Goal: Ask a question: Seek information or help from site administrators or community

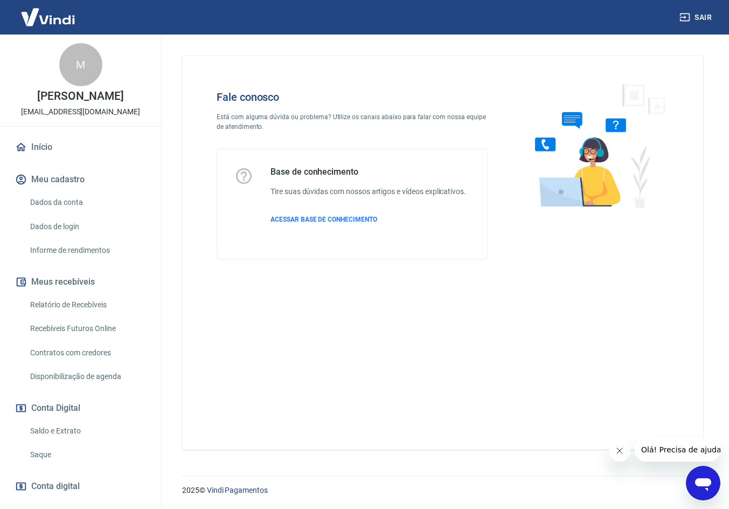
click at [705, 487] on icon "Abrir janela de mensagens" at bounding box center [703, 482] width 19 height 19
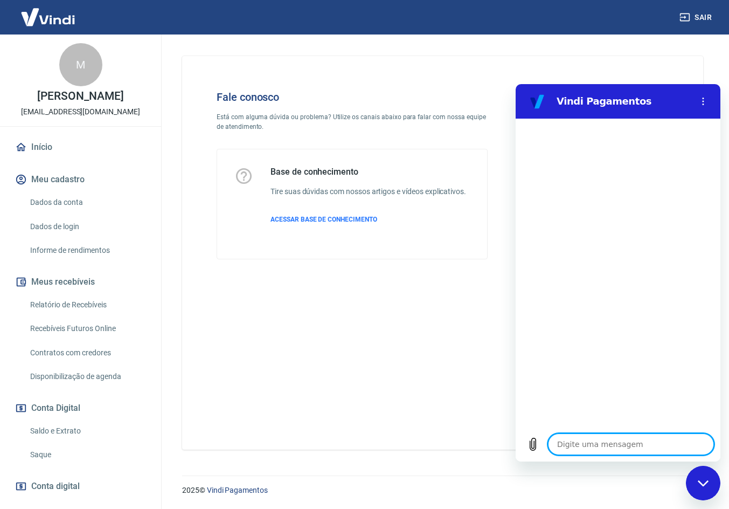
click at [609, 444] on textarea at bounding box center [631, 444] width 166 height 22
type textarea "P"
type textarea "x"
type textarea "Pr"
type textarea "x"
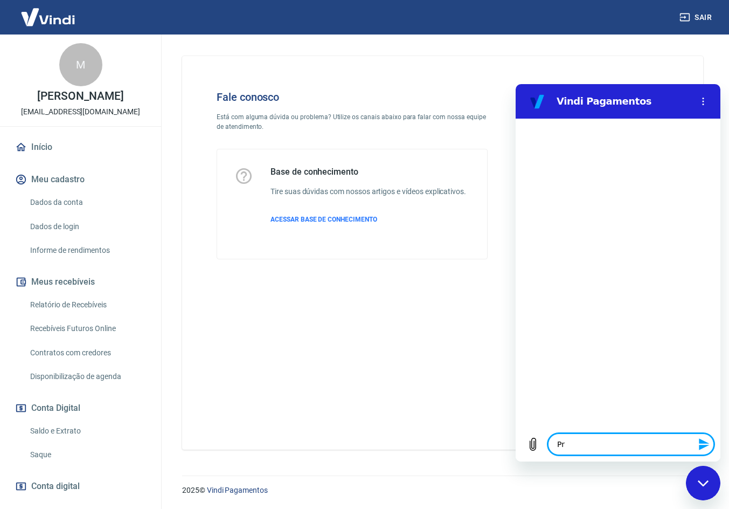
type textarea "Pre"
type textarea "x"
type textarea "Prec"
type textarea "x"
type textarea "Preci"
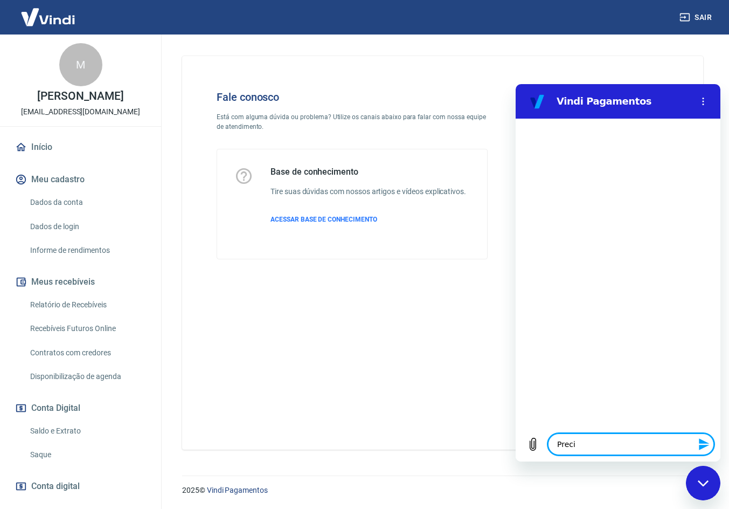
type textarea "x"
type textarea "Precis"
type textarea "x"
type textarea "Preciso"
type textarea "x"
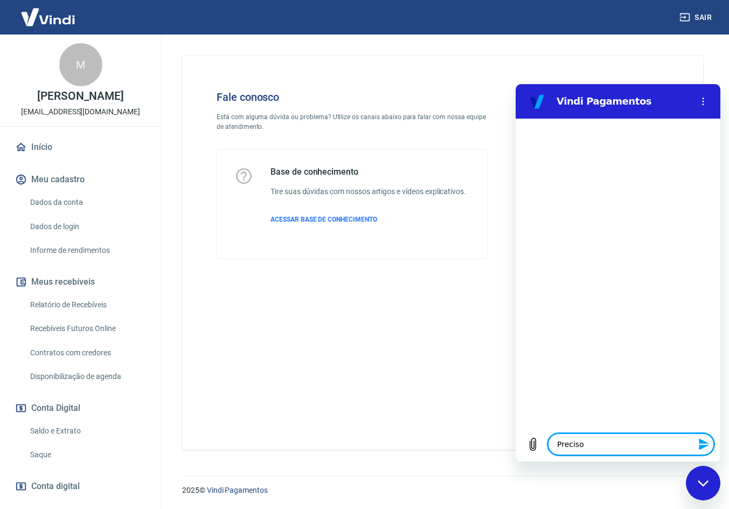
type textarea "Preciso"
type textarea "x"
type textarea "Preciso f"
type textarea "x"
type textarea "Preciso fa"
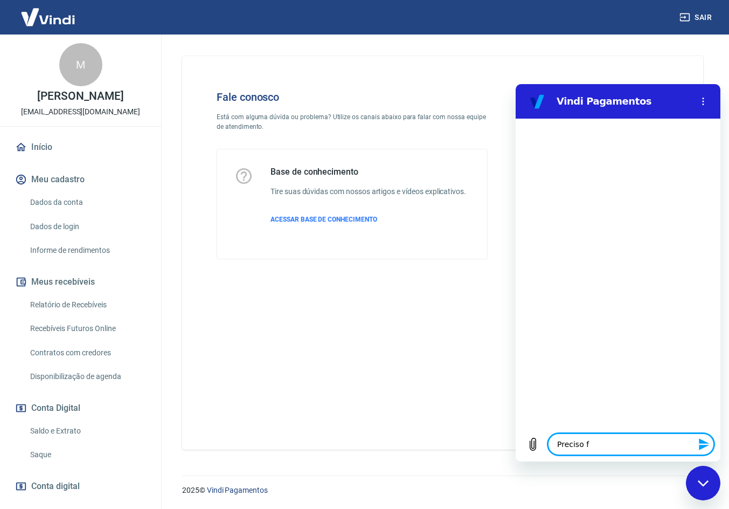
type textarea "x"
type textarea "Preciso fal"
type textarea "x"
type textarea "Preciso fala"
type textarea "x"
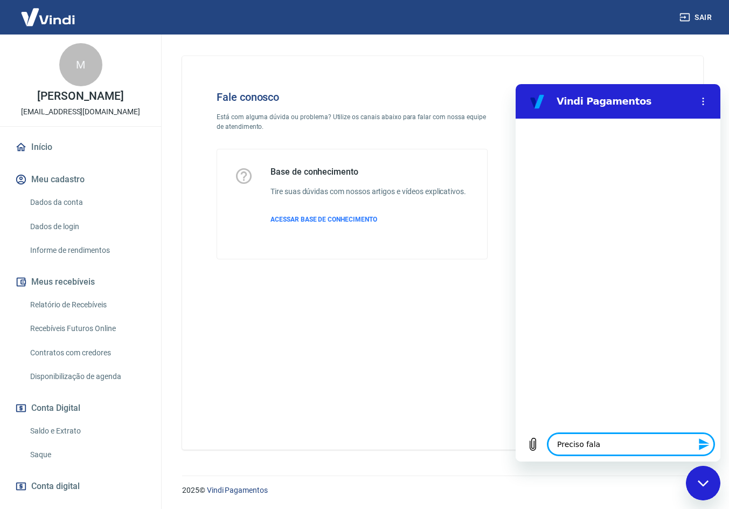
type textarea "Preciso falar"
type textarea "x"
type textarea "Preciso falar"
type textarea "x"
type textarea "Preciso falar c"
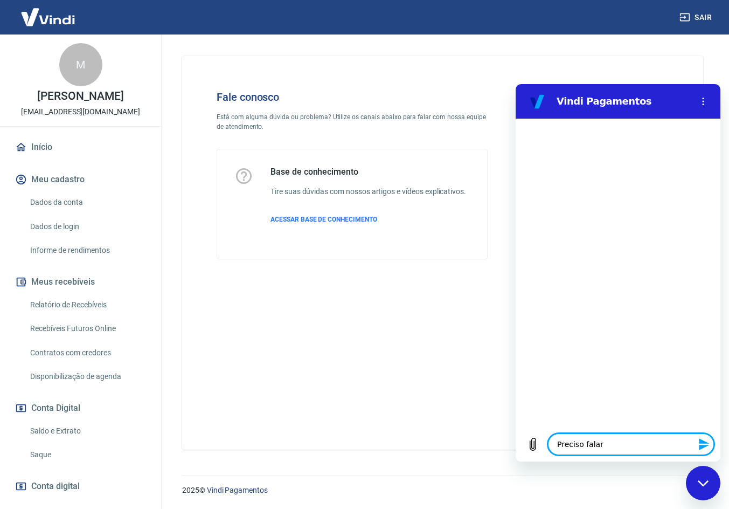
type textarea "x"
type textarea "Preciso falar co"
type textarea "x"
type textarea "Preciso falar com"
type textarea "x"
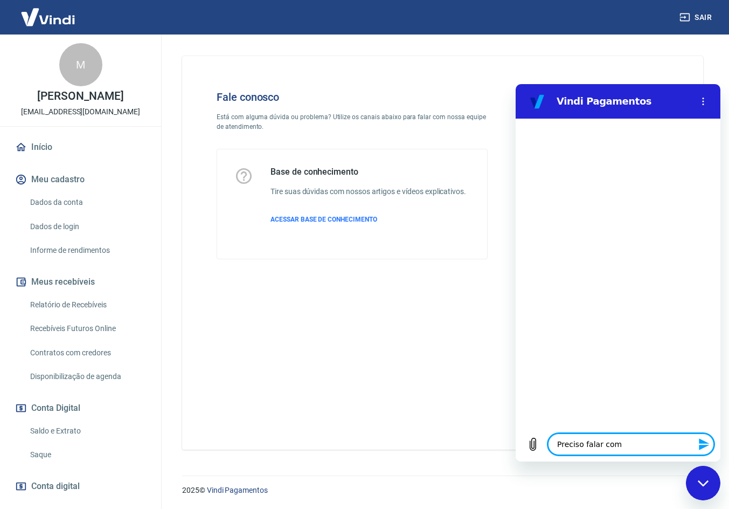
type textarea "Preciso falar com"
type textarea "x"
type textarea "Preciso falar com u"
type textarea "x"
type textarea "Preciso falar com um"
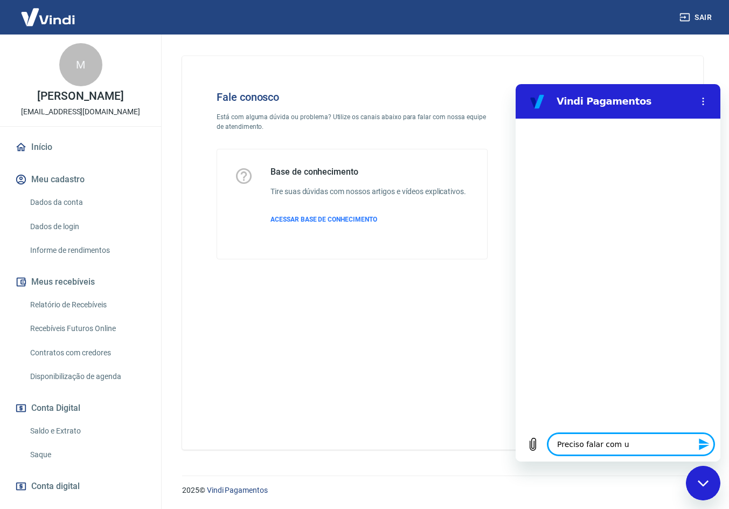
type textarea "x"
type textarea "Preciso falar com um"
type textarea "x"
type textarea "Preciso falar com um a"
type textarea "x"
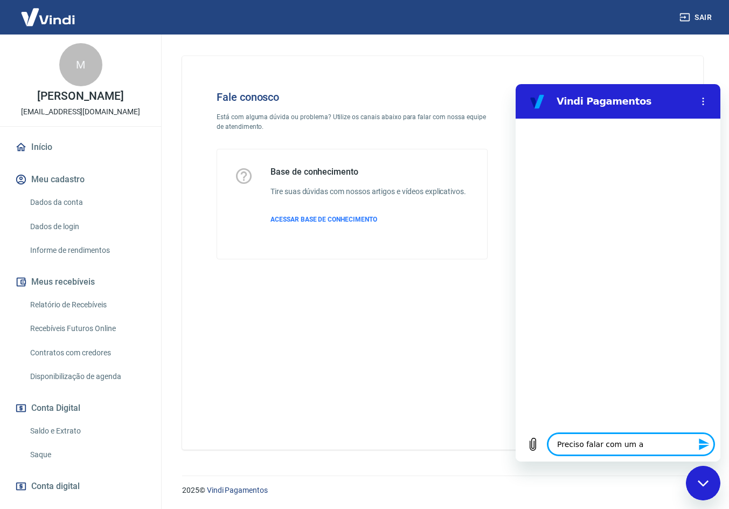
type textarea "Preciso falar com um at"
type textarea "x"
type textarea "Preciso falar com um ate"
type textarea "x"
type textarea "Preciso falar com um aten"
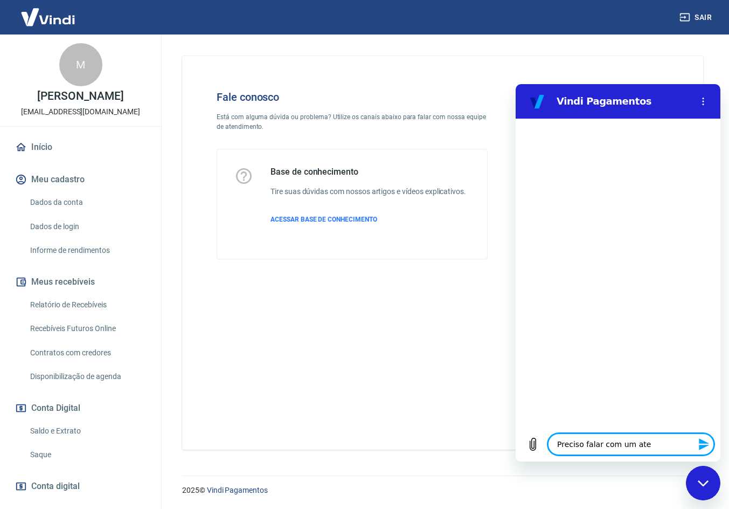
type textarea "x"
type textarea "Preciso falar com um atent"
type textarea "x"
type textarea "Preciso falar com um aten"
type textarea "x"
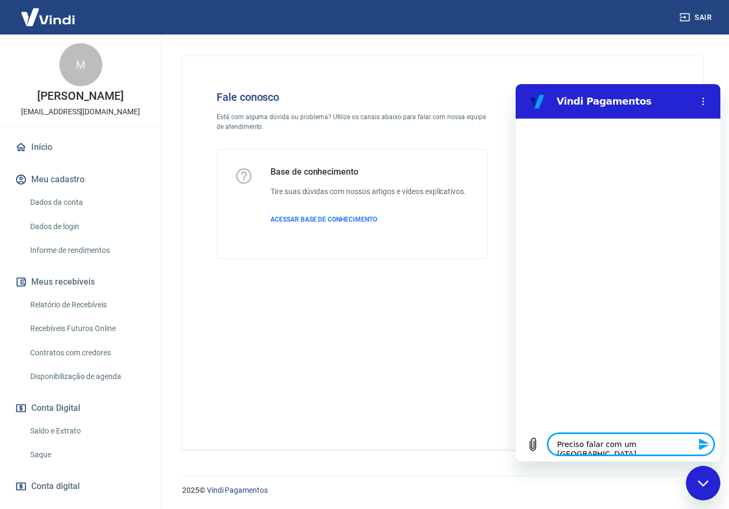
type textarea "Preciso falar com um atend"
type textarea "x"
type textarea "Preciso falar com um atende"
type textarea "x"
type textarea "Preciso falar com um atenden"
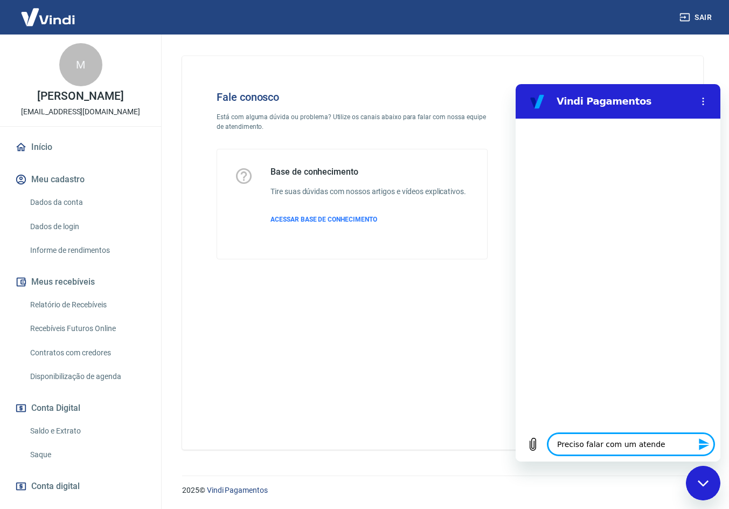
type textarea "x"
type textarea "Preciso falar com um atendent"
type textarea "x"
type textarea "Preciso falar com um atendente"
type textarea "x"
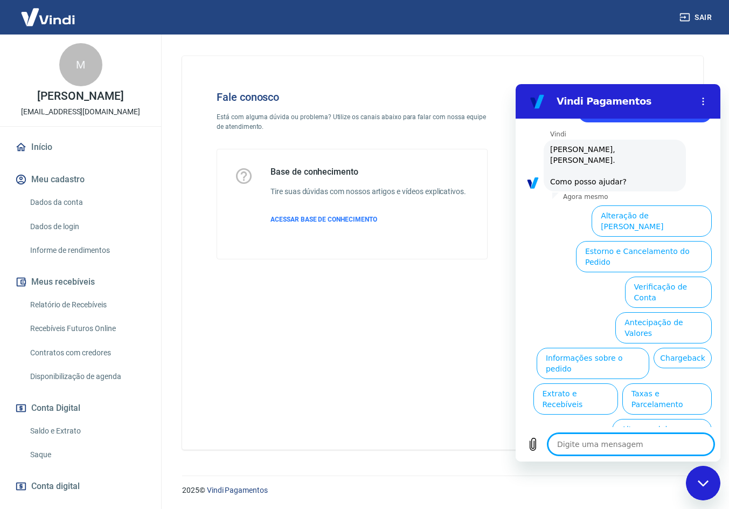
scroll to position [36, 0]
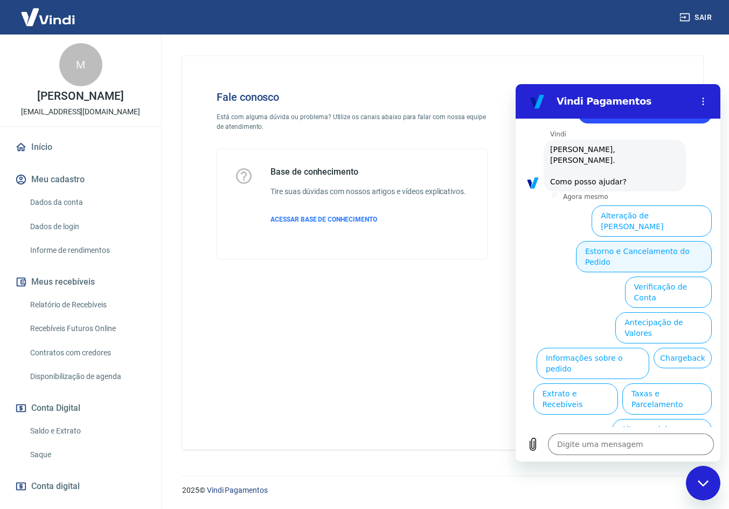
click at [606, 243] on button "Estorno e Cancelamento do Pedido" at bounding box center [644, 256] width 136 height 31
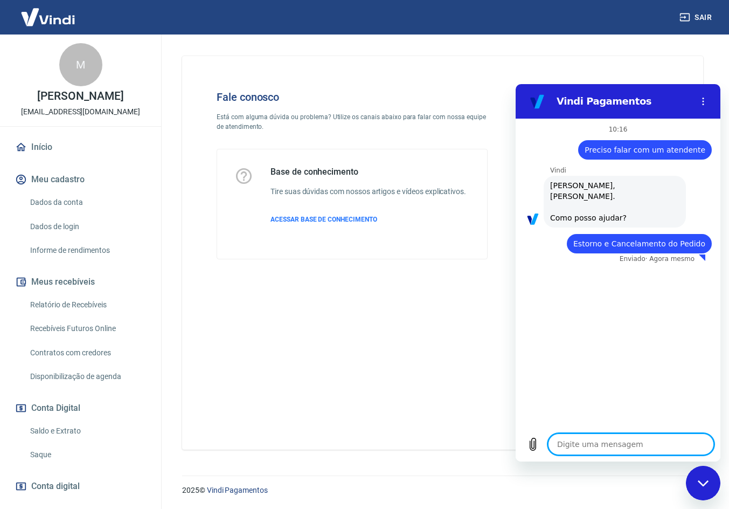
type textarea "x"
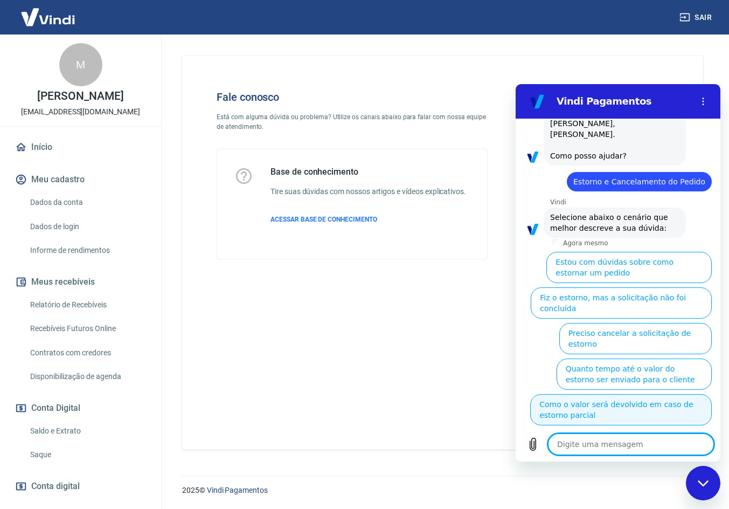
scroll to position [66, 0]
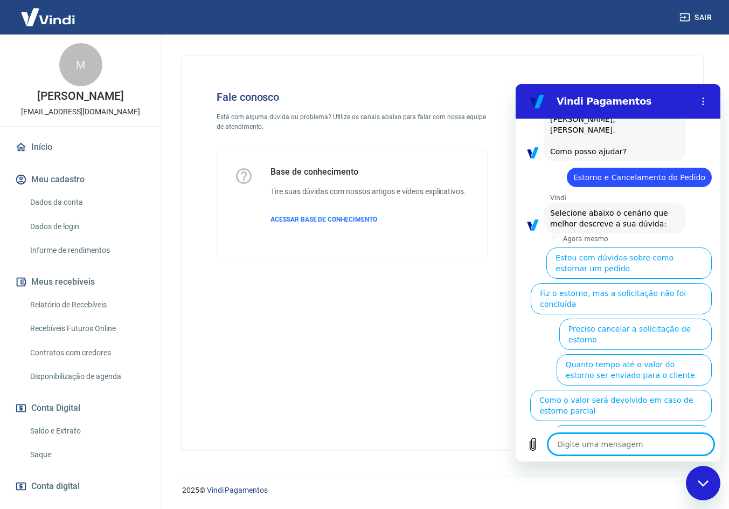
click at [571, 443] on textarea at bounding box center [631, 444] width 166 height 22
type textarea "Q"
type textarea "x"
type textarea "Qu"
type textarea "x"
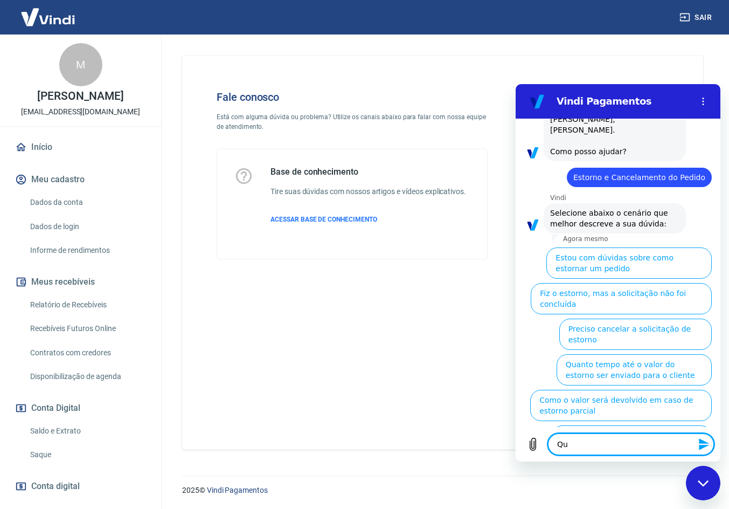
type textarea "Que"
type textarea "x"
type textarea "Quer"
type textarea "x"
type textarea "Quero"
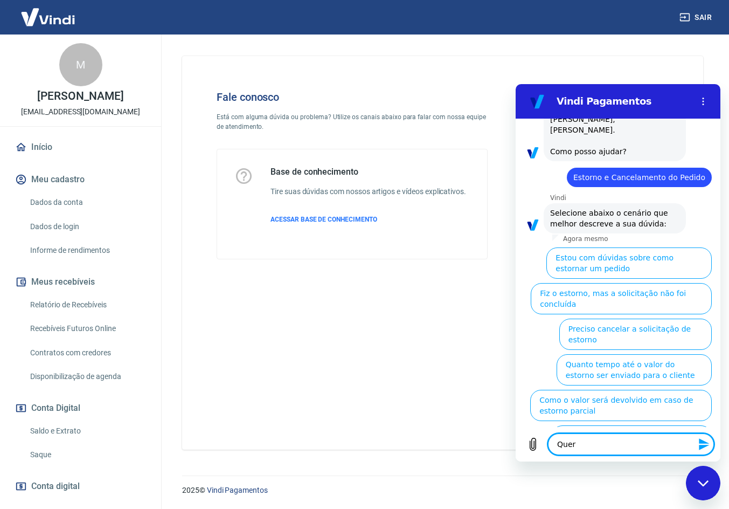
type textarea "x"
type textarea "Quero"
type textarea "x"
type textarea "Quero f"
type textarea "x"
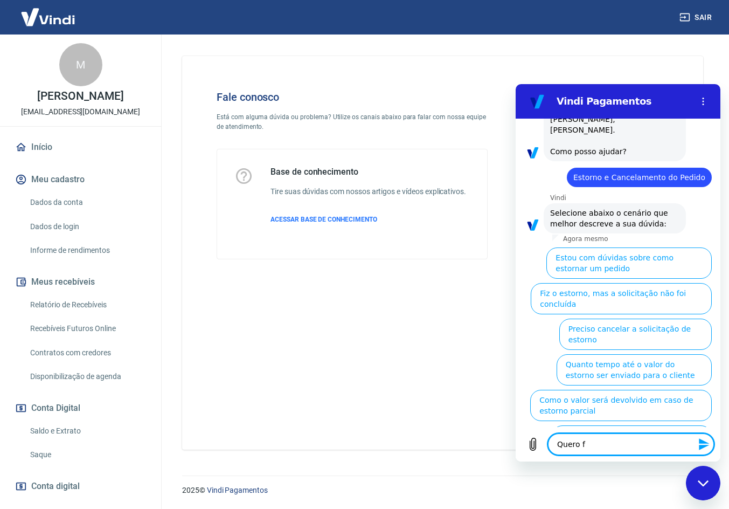
type textarea "Quero fa"
type textarea "x"
type textarea "Quero fal"
type textarea "x"
type textarea "Quero fala"
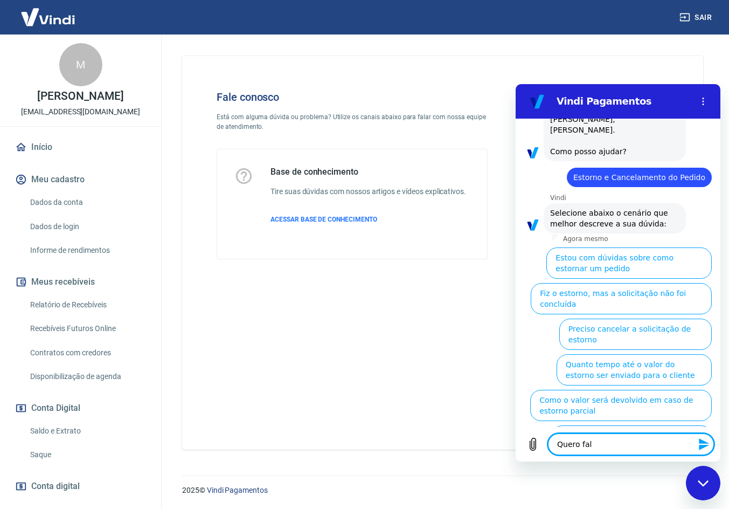
type textarea "x"
type textarea "Quero falar"
type textarea "x"
type textarea "Quero falar"
type textarea "x"
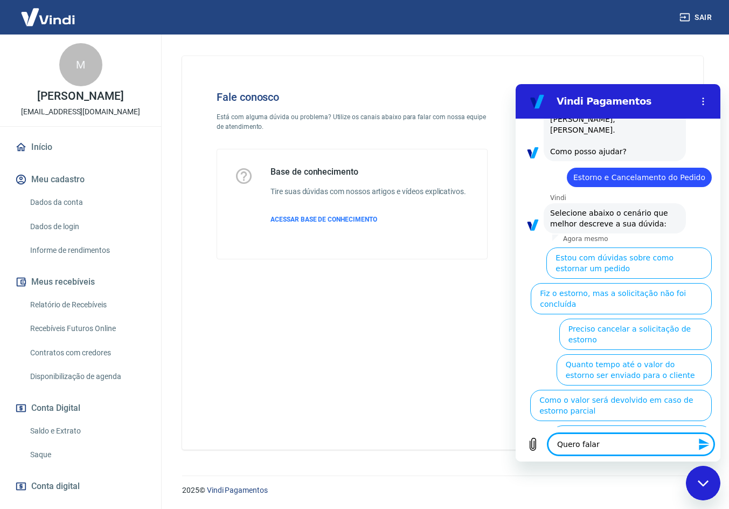
type textarea "Quero falar c"
type textarea "x"
type textarea "Quero falar co"
type textarea "x"
type textarea "Quero falar com"
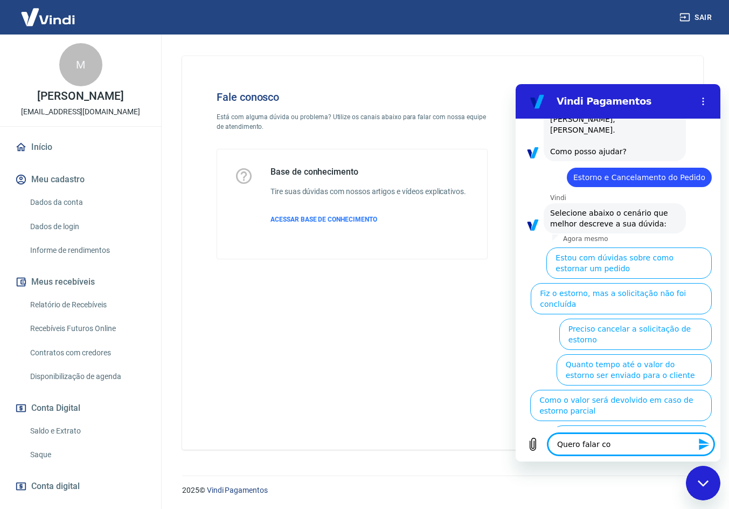
type textarea "x"
type textarea "Quero falar com"
type textarea "x"
type textarea "Quero falar com u"
type textarea "x"
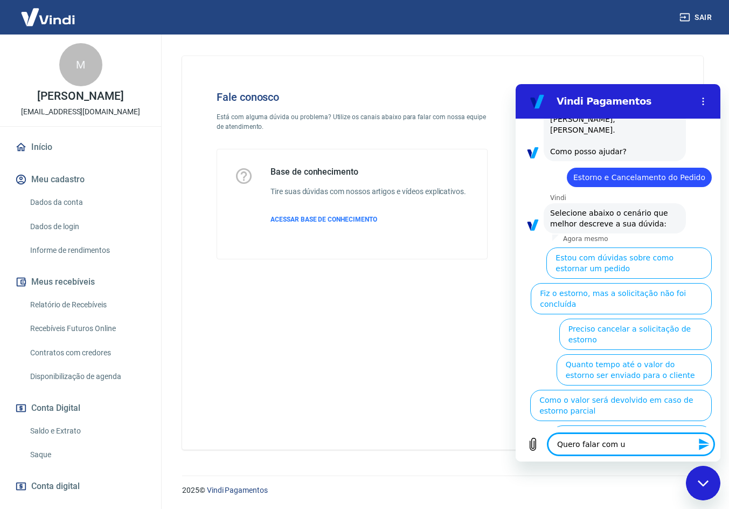
type textarea "Quero falar com um"
type textarea "x"
type textarea "Quero falar com um"
type textarea "x"
type textarea "Quero falar com um a"
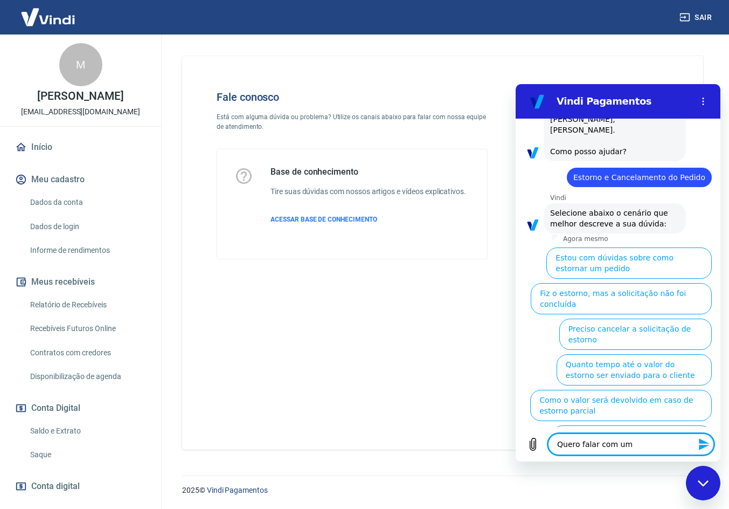
type textarea "x"
type textarea "Quero falar com um at"
type textarea "x"
type textarea "Quero falar com um ate"
type textarea "x"
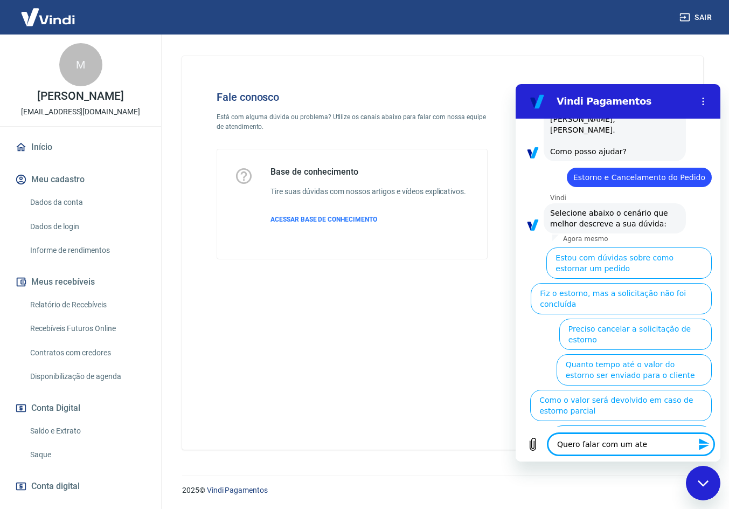
type textarea "Quero falar com um aten"
type textarea "x"
type textarea "Quero falar com um atend"
type textarea "x"
type textarea "Quero falar com um atende"
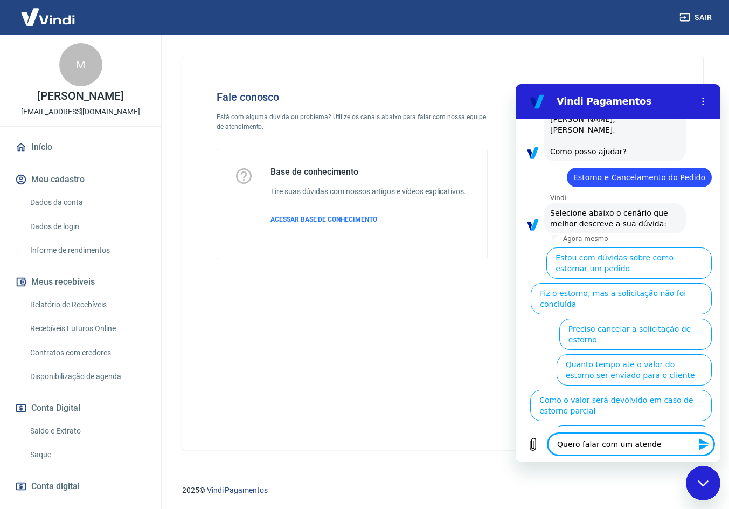
type textarea "x"
type textarea "Quero falar com um atenden"
type textarea "x"
type textarea "Quero falar com um atendent"
type textarea "x"
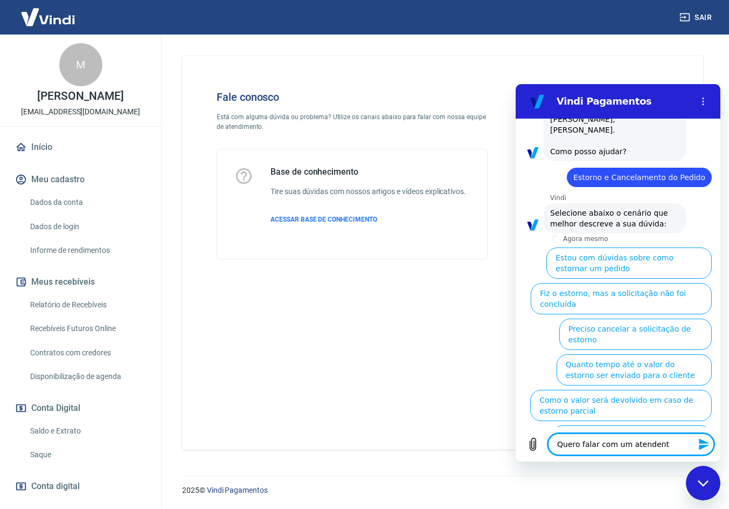
type textarea "Quero falar com um atendente"
type textarea "x"
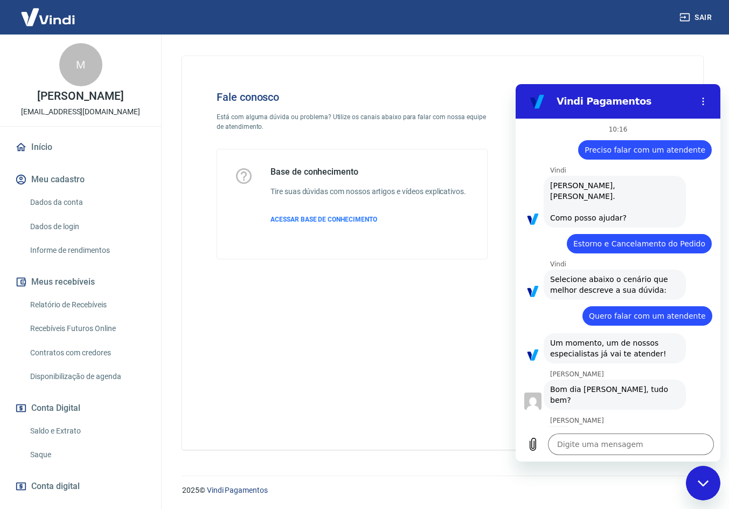
scroll to position [5, 0]
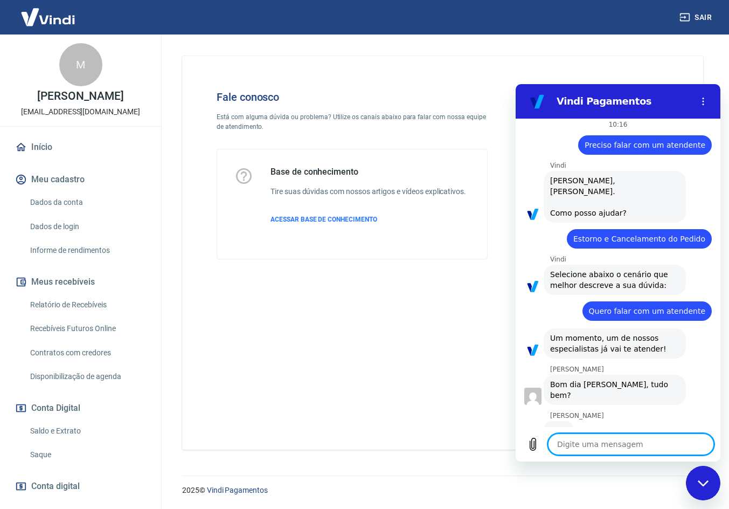
type textarea "x"
click at [602, 444] on textarea at bounding box center [631, 444] width 166 height 22
type textarea "B"
type textarea "x"
type textarea "Bo"
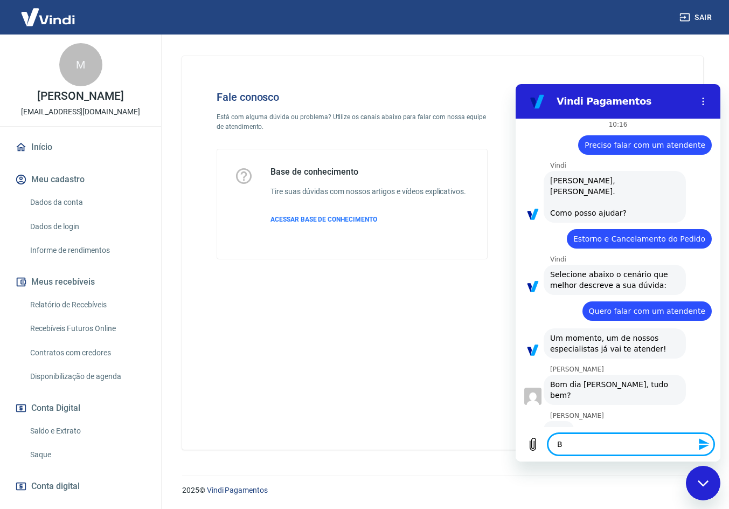
type textarea "x"
type textarea "Bom"
type textarea "x"
type textarea "Bom"
type textarea "x"
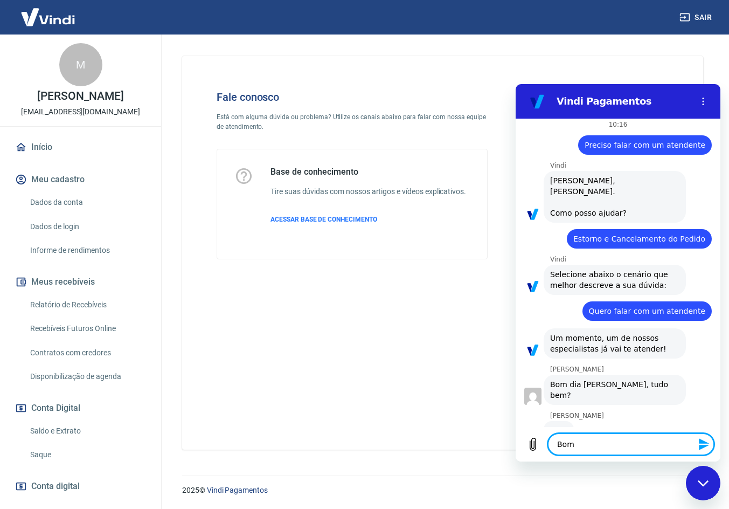
type textarea "Bom d"
type textarea "x"
type textarea "Bom di"
type textarea "x"
type textarea "Bom dia"
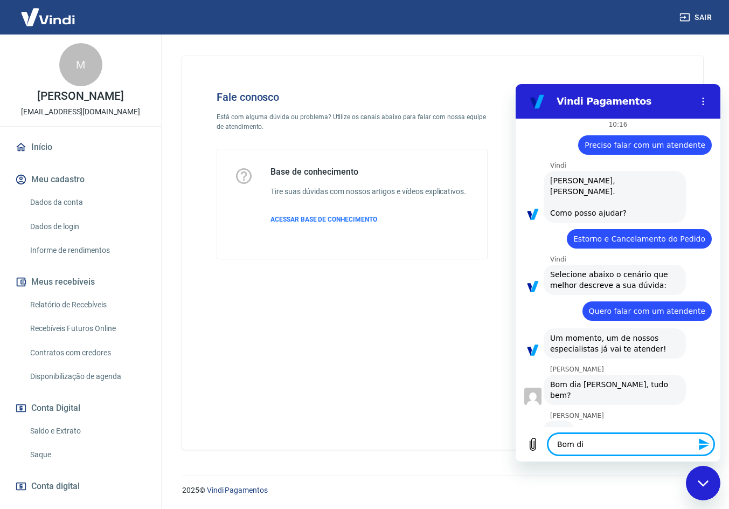
type textarea "x"
type textarea "Bom dia"
type textarea "x"
type textarea "Bom dia F"
type textarea "x"
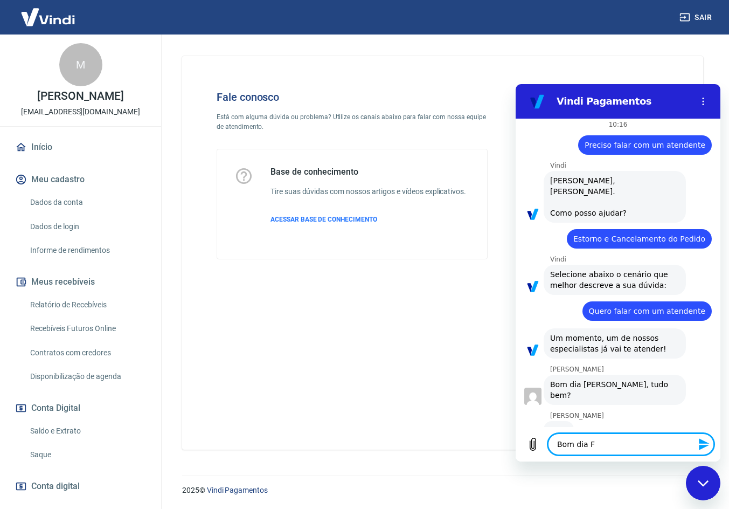
type textarea "Bom dia Fe"
type textarea "x"
type textarea "Bom dia Fer"
type textarea "x"
type textarea "Bom dia Fern"
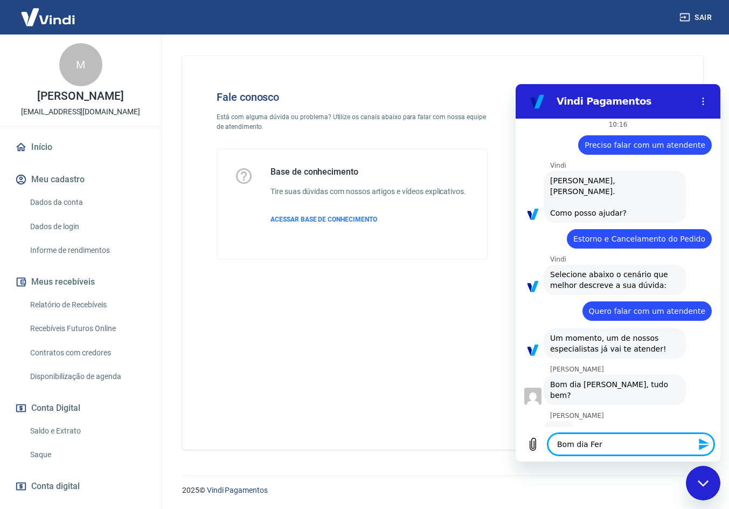
type textarea "x"
type textarea "Bom dia Ferna"
type textarea "x"
type textarea "Bom dia Fernan"
type textarea "x"
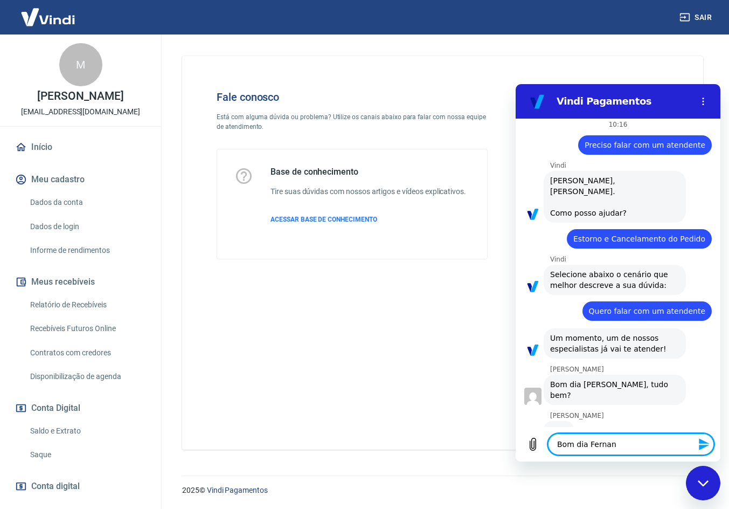
type textarea "Bom dia Fernand"
type textarea "x"
type textarea "Bom dia Fernanda"
type textarea "x"
type textarea "Bom dia Fernanda"
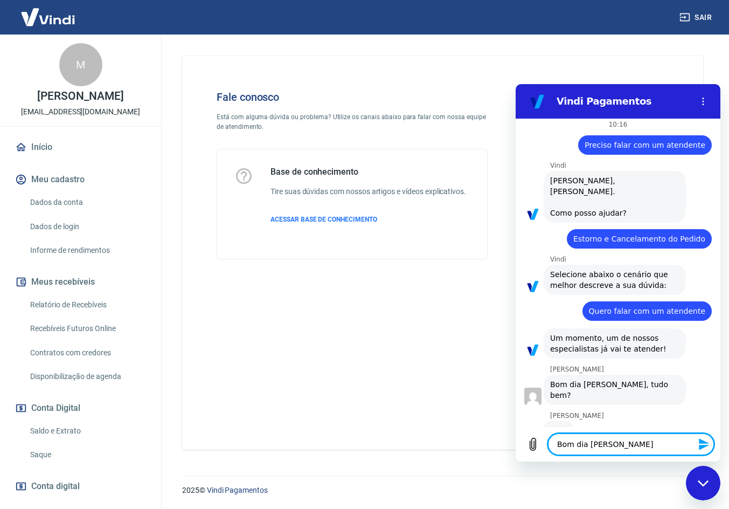
type textarea "x"
type textarea "Bom dia Fernanda"
type textarea "x"
type textarea "Bom dia Fernanda,"
type textarea "x"
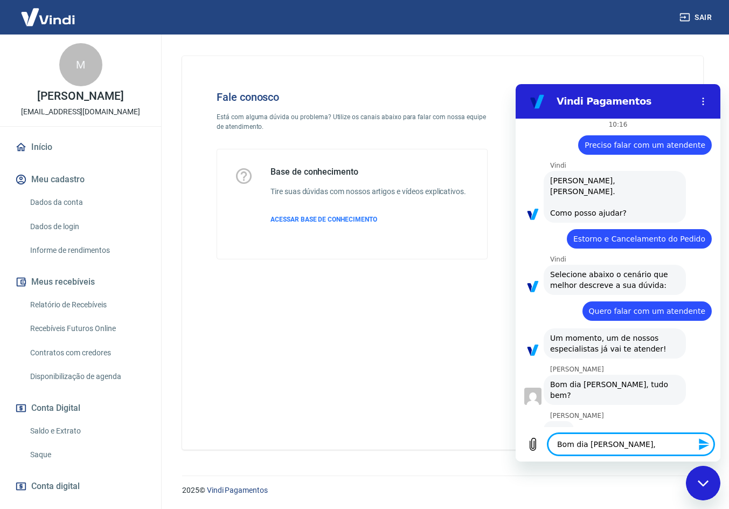
type textarea "Bom dia Fernanda,"
type textarea "x"
type textarea "Bom dia Fernanda, t"
type textarea "x"
type textarea "Bom dia Fernanda, tu"
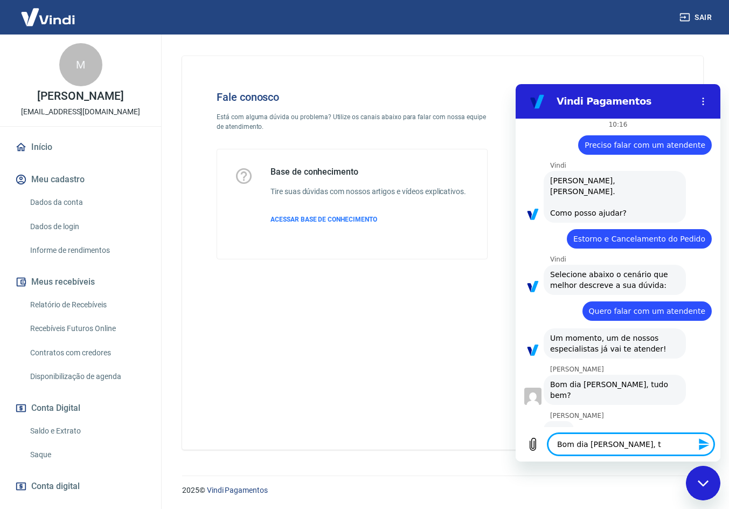
type textarea "x"
type textarea "Bom dia Fernanda, tud"
type textarea "x"
type textarea "Bom dia Fernanda, tudo"
type textarea "x"
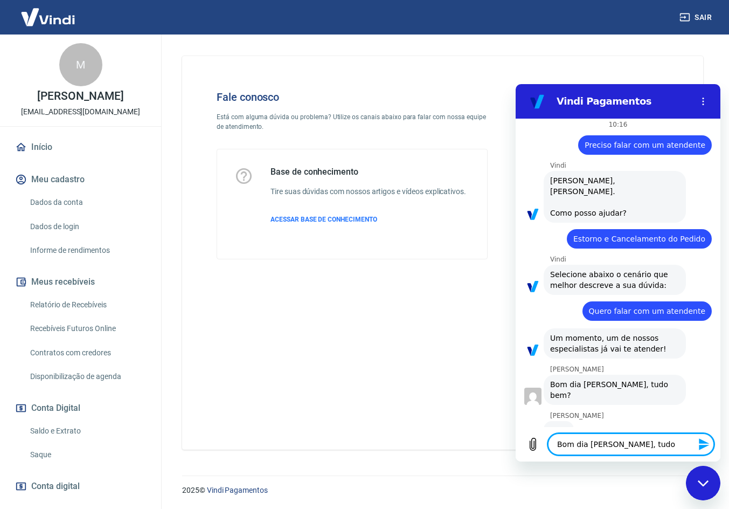
type textarea "Bom dia Fernanda, tudo"
type textarea "x"
type textarea "Bom dia Fernanda, tudo b"
type textarea "x"
type textarea "Bom dia Fernanda, tudo be"
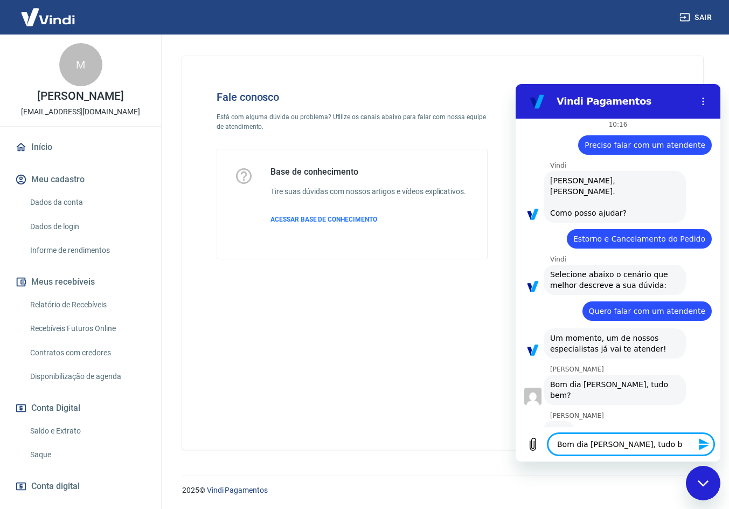
type textarea "x"
type textarea "Bom dia Fernanda, tudo bem"
type textarea "x"
type textarea "Bom dia Fernanda, tudo bem"
type textarea "x"
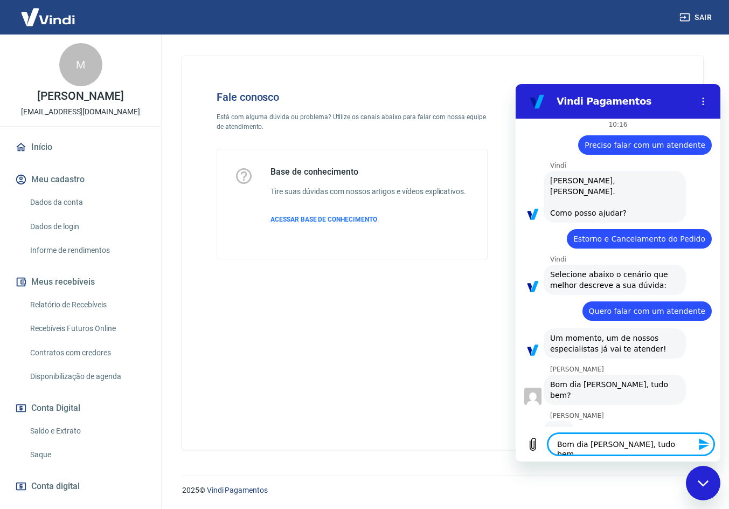
type textarea "Bom dia Fernanda, tudo bem e"
type textarea "x"
type textarea "Bom dia Fernanda, tudo bem e"
type textarea "x"
type textarea "Bom dia Fernanda, tudo bem e c"
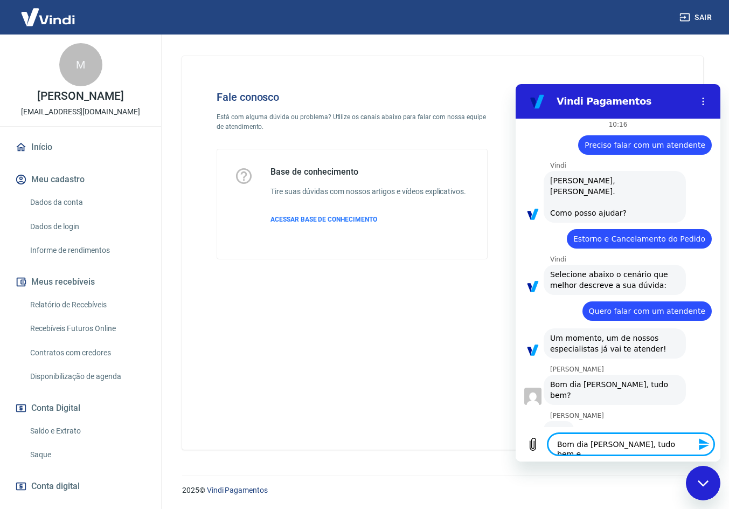
type textarea "x"
type textarea "Bom dia Fernanda, tudo bem e co"
type textarea "x"
type textarea "Bom dia Fernanda, tudo bem e com"
type textarea "x"
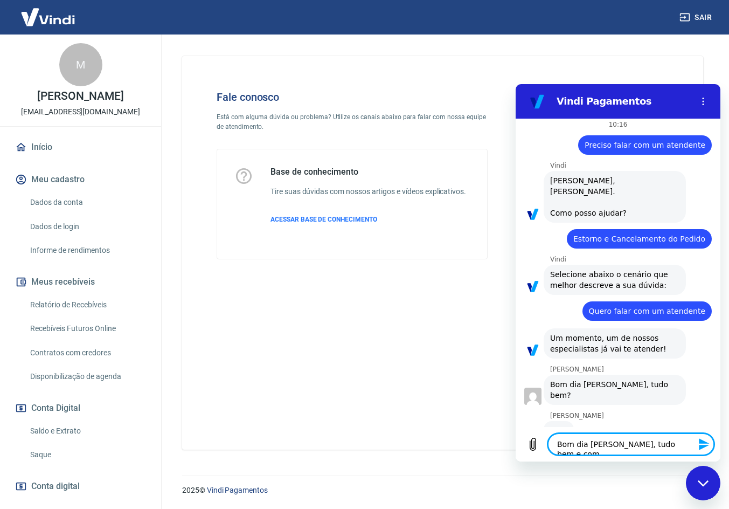
type textarea "Bom dia Fernanda, tudo bem e com"
type textarea "x"
type textarea "Bom dia Fernanda, tudo bem e com v"
type textarea "x"
type textarea "Bom dia Fernanda, tudo bem e com vo"
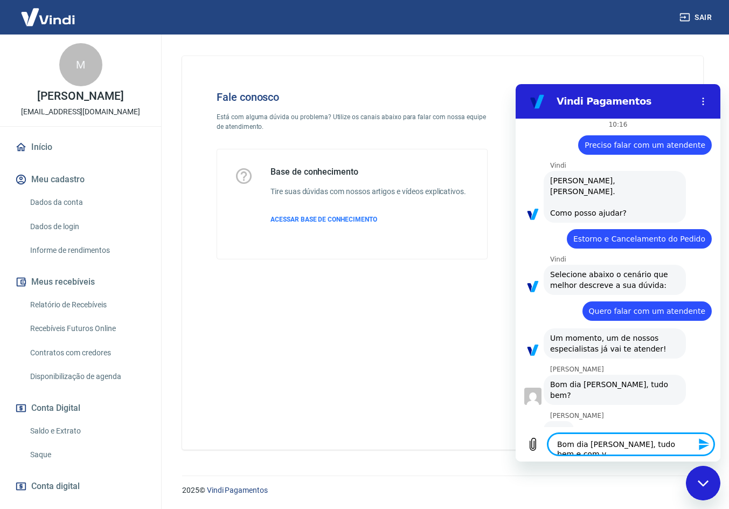
type textarea "x"
type textarea "Bom dia Fernanda, tudo bem e com voc"
type textarea "x"
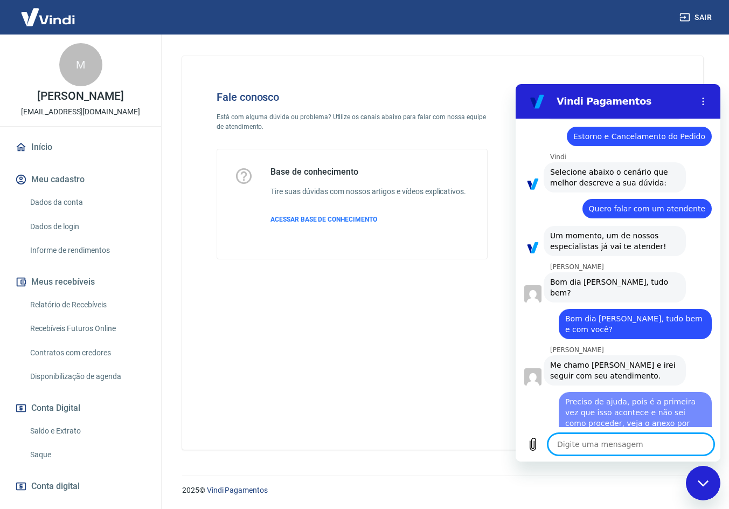
scroll to position [135, 0]
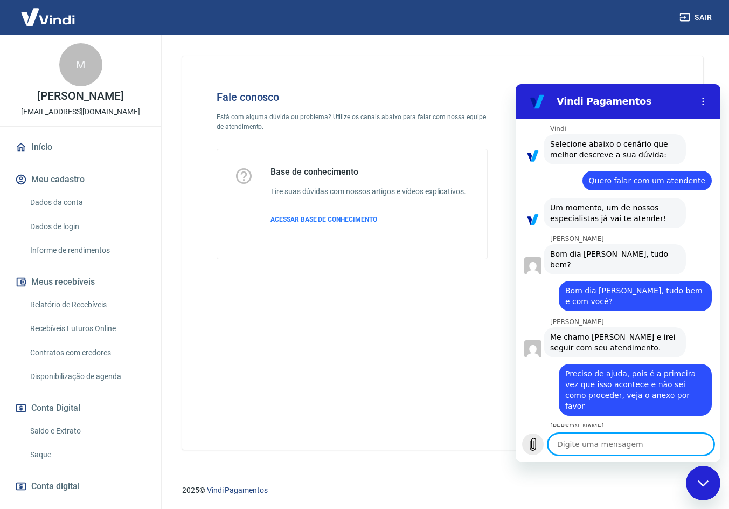
click at [529, 442] on icon "Carregar arquivo" at bounding box center [533, 444] width 13 height 13
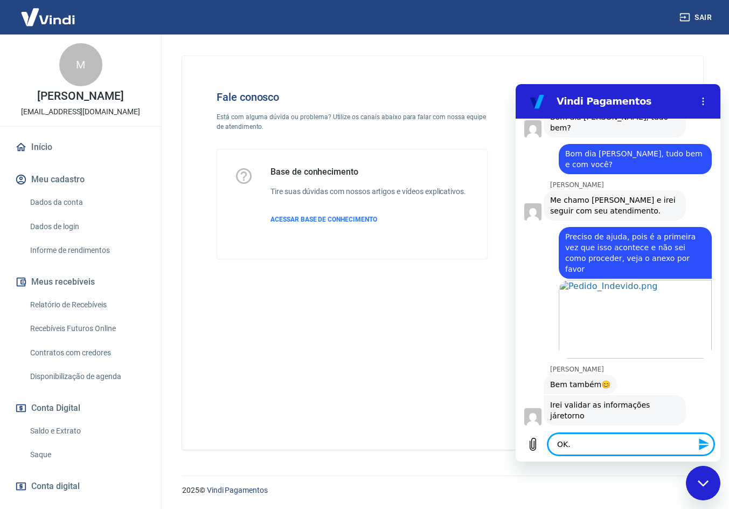
scroll to position [271, 0]
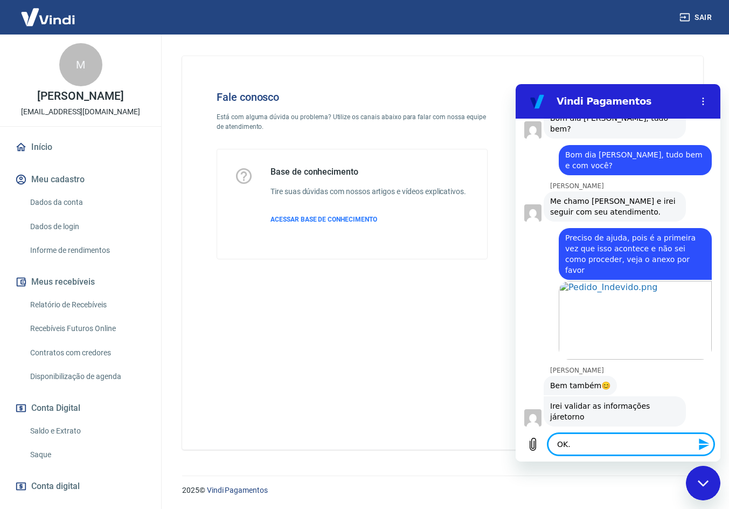
paste textarea "TRANSAÇÃO 228897803"
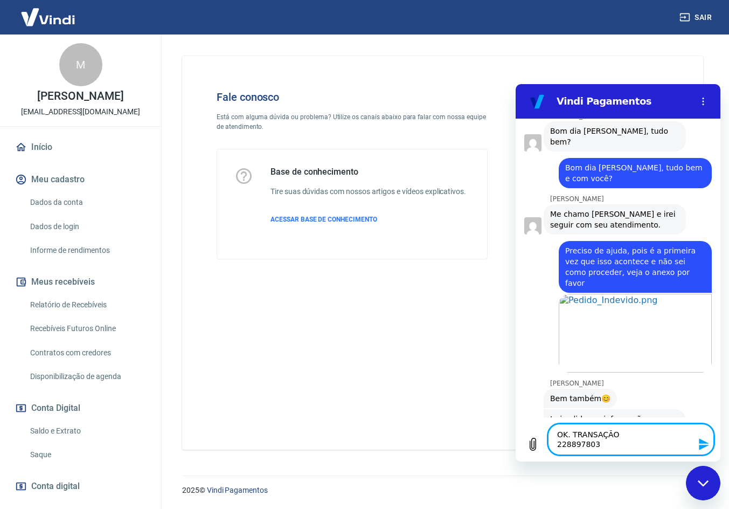
click at [557, 446] on textarea "OK. TRANSAÇÃO 228897803" at bounding box center [631, 439] width 166 height 31
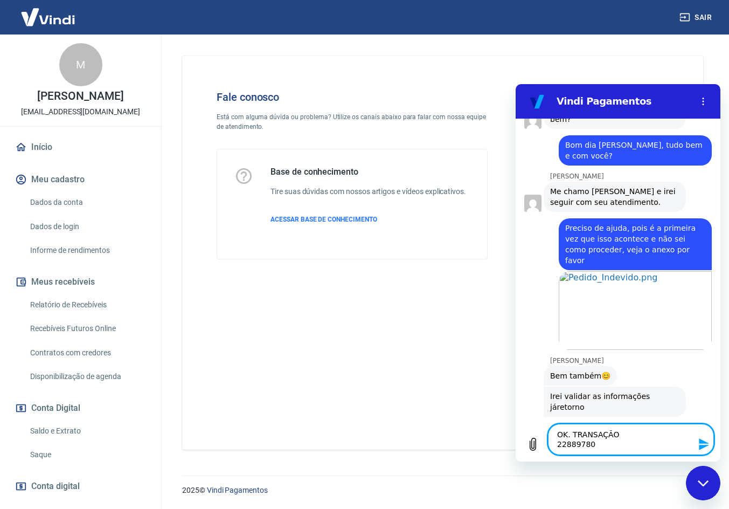
scroll to position [283, 0]
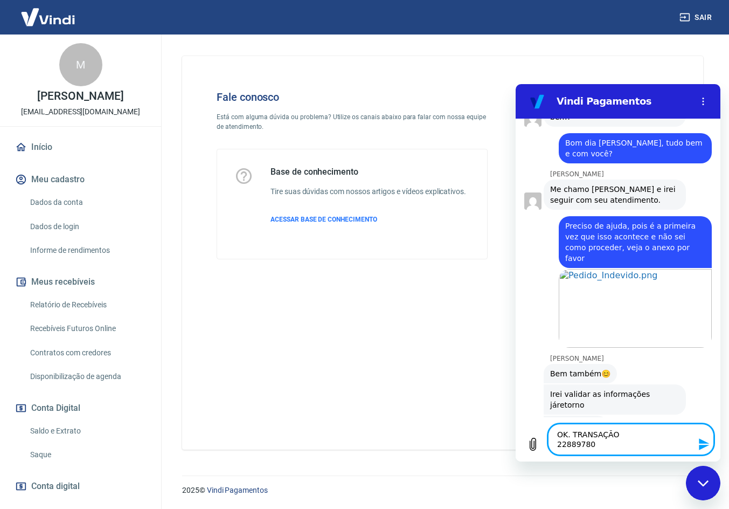
drag, startPoint x: 572, startPoint y: 436, endPoint x: 599, endPoint y: 448, distance: 30.2
click at [599, 448] on textarea "OK. TRANSAÇÃO 22889780" at bounding box center [631, 439] width 166 height 31
paste textarea "3"
click at [571, 435] on textarea "OK. TRANSAÇÃO 228897803" at bounding box center [631, 439] width 166 height 31
drag, startPoint x: 599, startPoint y: 433, endPoint x: 639, endPoint y: 431, distance: 40.0
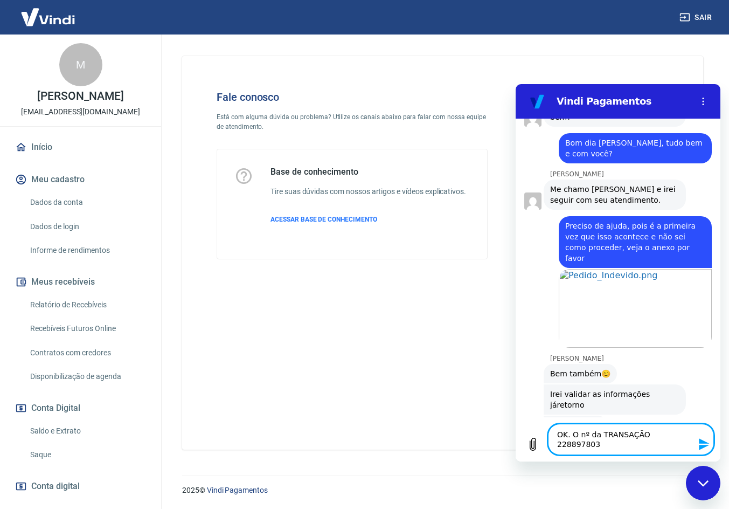
click at [639, 431] on textarea "OK. O nº da TRANSAÇÃO 228897803" at bounding box center [631, 439] width 166 height 31
click at [558, 445] on textarea "OK. O nº da transação é 228897803" at bounding box center [631, 439] width 166 height 31
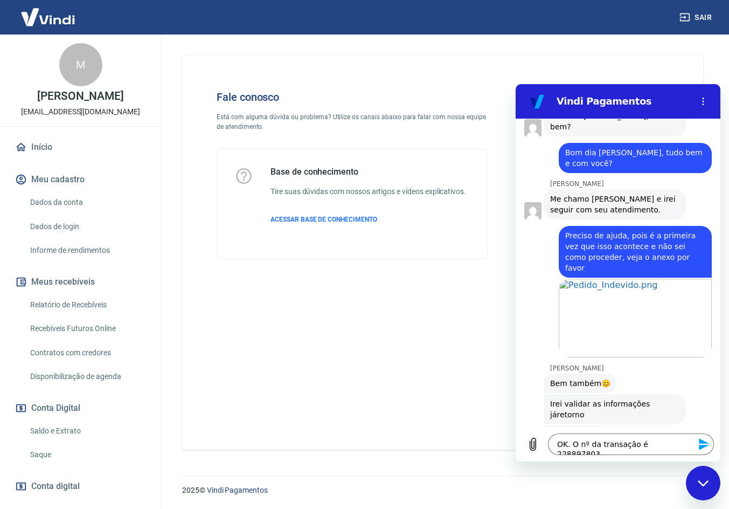
click at [702, 445] on icon "Enviar mensagem" at bounding box center [704, 444] width 10 height 12
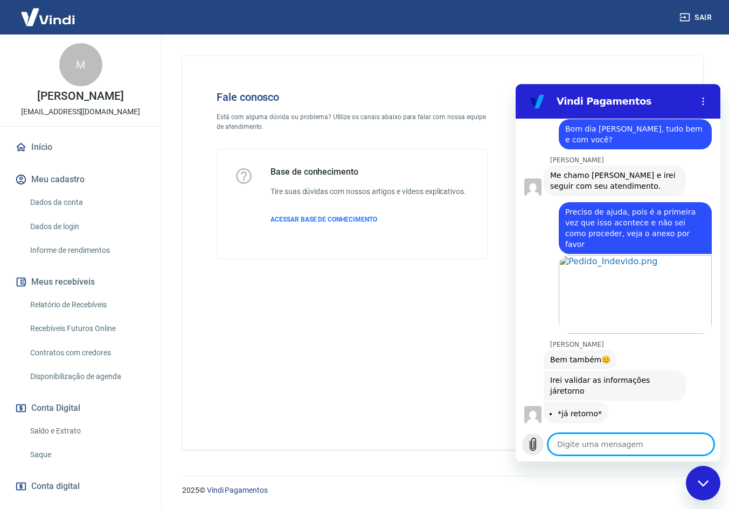
scroll to position [299, 0]
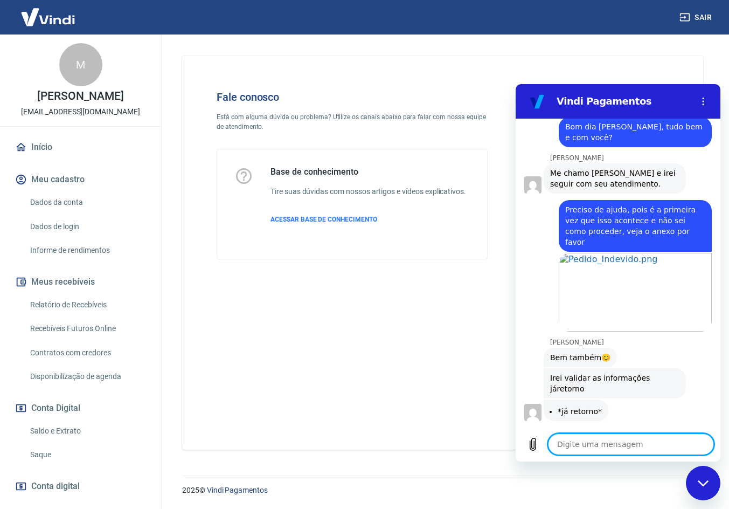
click at [567, 441] on textarea at bounding box center [631, 444] width 166 height 22
click at [320, 368] on div "Fale conosco Está com alguma dúvida ou problema? Utilize os canais abaixo para …" at bounding box center [442, 253] width 521 height 394
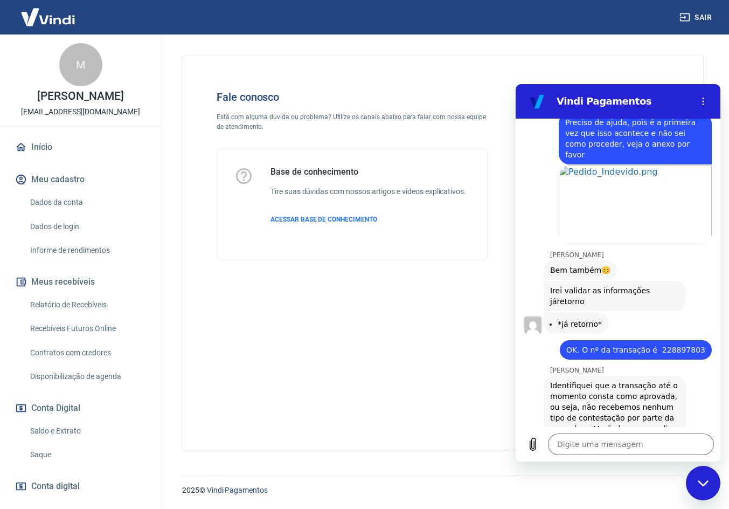
scroll to position [389, 0]
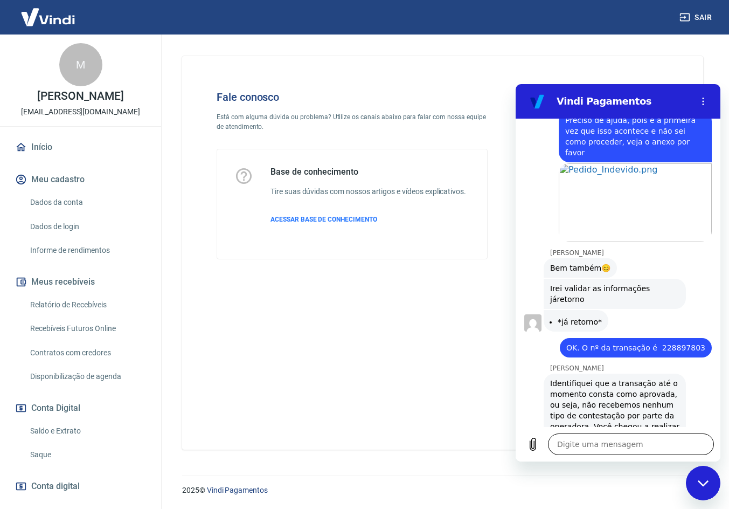
click at [613, 449] on textarea at bounding box center [631, 444] width 166 height 22
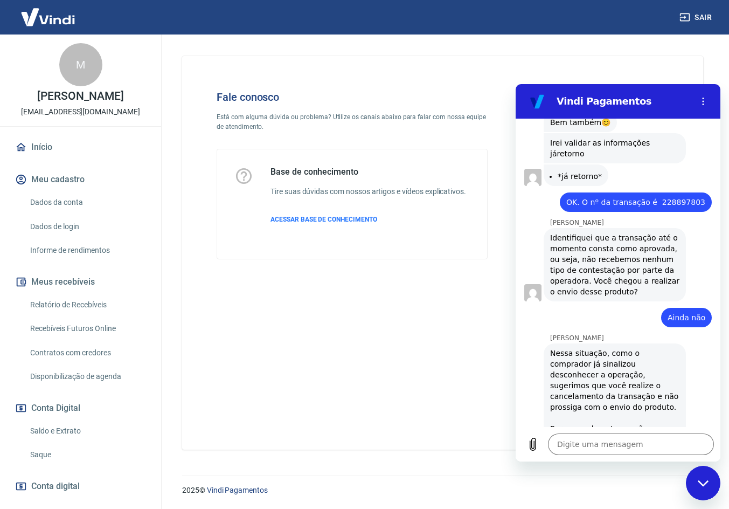
scroll to position [536, 0]
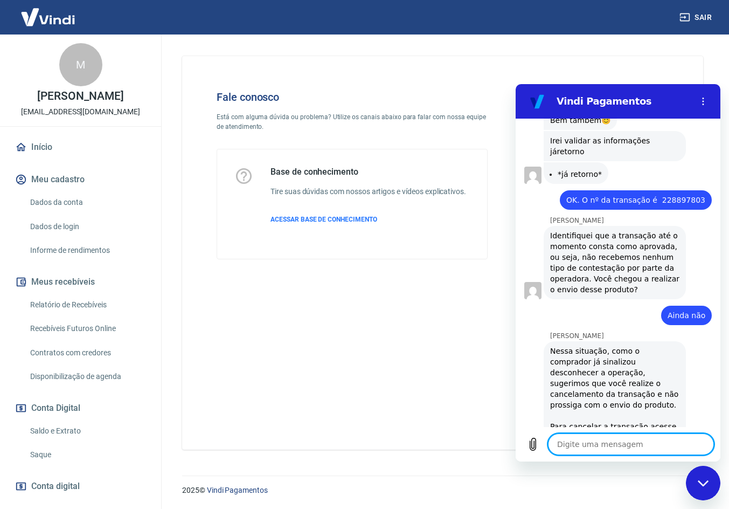
click at [641, 451] on textarea at bounding box center [631, 444] width 166 height 22
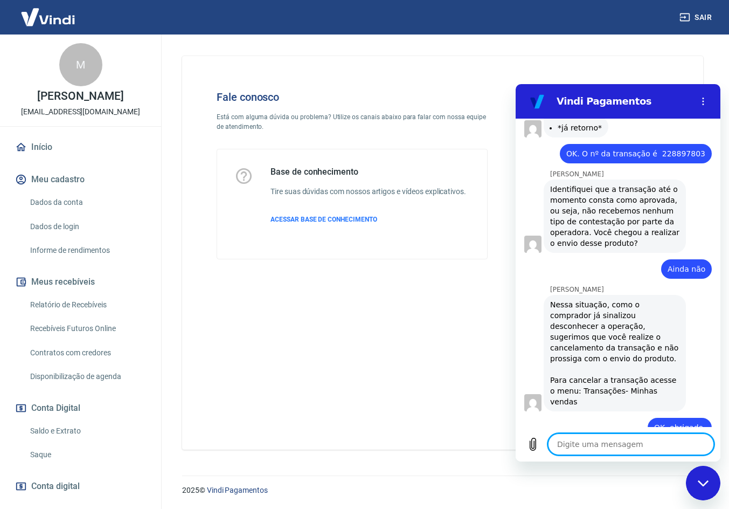
scroll to position [609, 0]
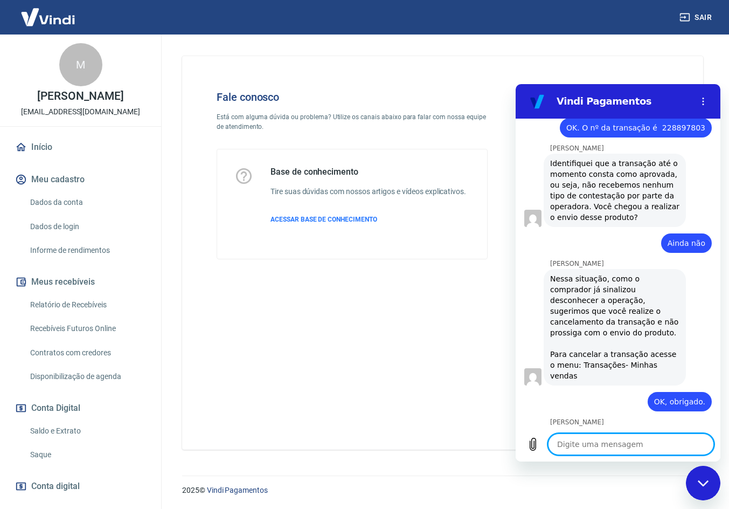
click at [597, 450] on textarea at bounding box center [631, 444] width 166 height 22
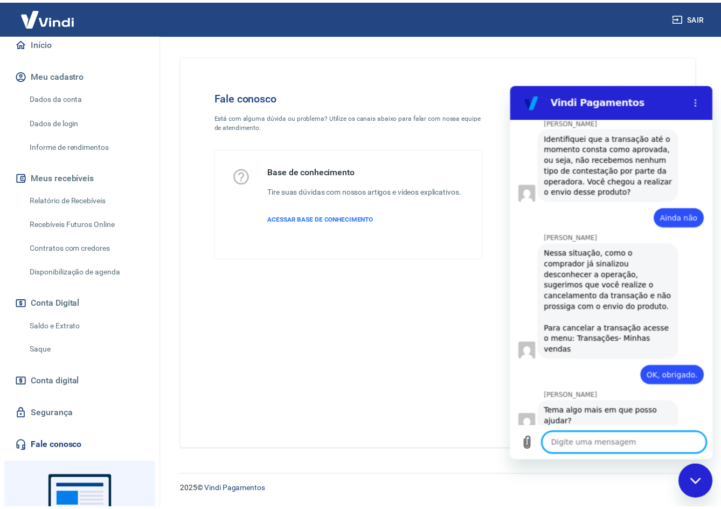
scroll to position [0, 0]
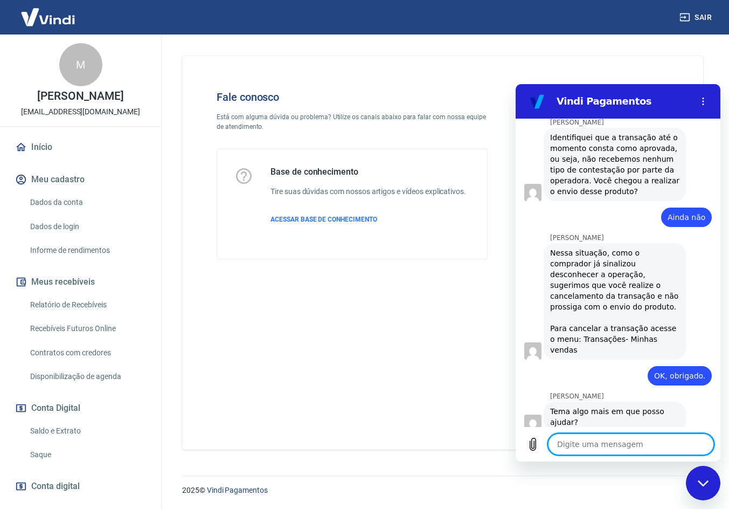
drag, startPoint x: 43, startPoint y: 155, endPoint x: 109, endPoint y: 201, distance: 80.6
click at [43, 155] on link "Início" at bounding box center [80, 147] width 135 height 24
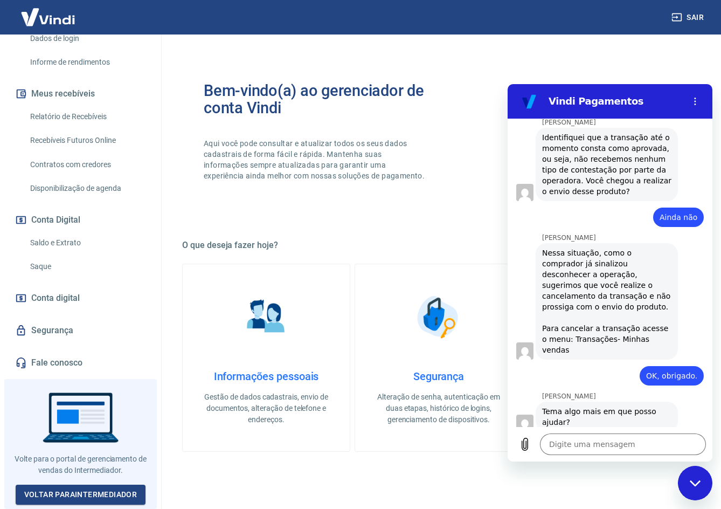
scroll to position [196, 0]
click at [94, 492] on link "Voltar para Intermediador" at bounding box center [81, 495] width 130 height 20
